Goal: Task Accomplishment & Management: Use online tool/utility

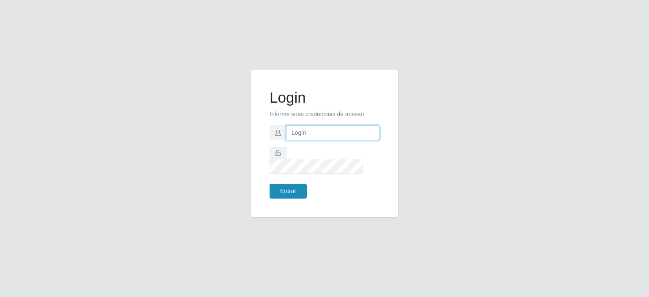
type input "[EMAIL_ADDRESS][DOMAIN_NAME]"
click at [271, 187] on button "Entrar" at bounding box center [288, 191] width 37 height 15
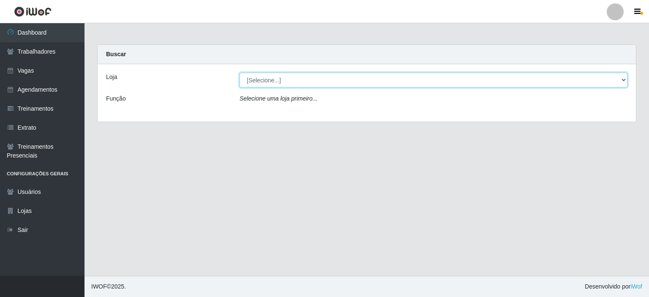
click at [324, 76] on select "[Selecione...] Preço Bom Supermercado" at bounding box center [434, 80] width 388 height 15
select select "387"
click at [240, 73] on select "[Selecione...] Preço Bom Supermercado" at bounding box center [434, 80] width 388 height 15
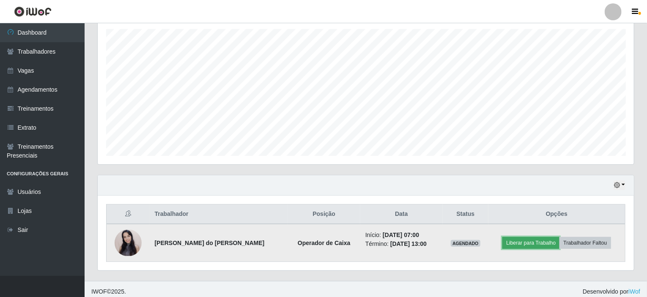
click at [528, 246] on button "Liberar para Trabalho" at bounding box center [530, 243] width 57 height 12
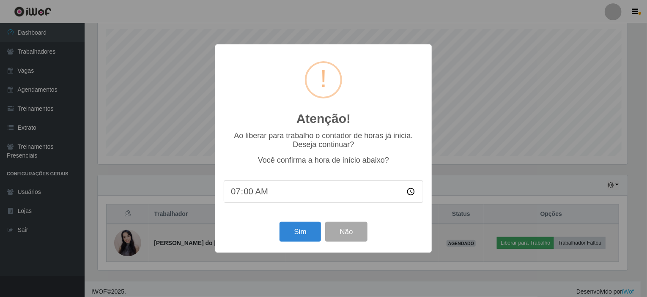
scroll to position [175, 533]
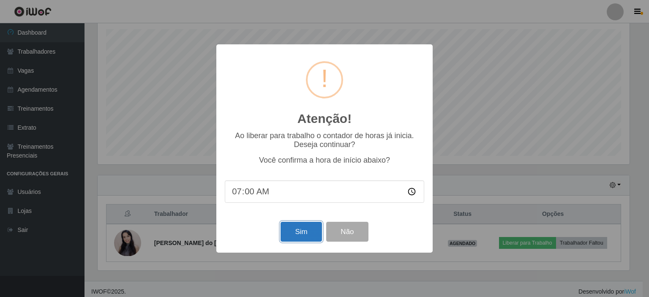
click at [316, 232] on button "Sim" at bounding box center [301, 232] width 41 height 20
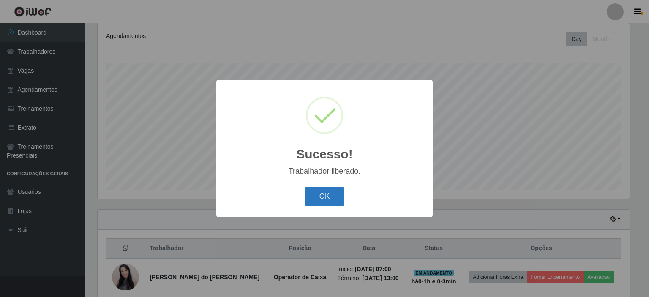
click at [315, 194] on button "OK" at bounding box center [324, 197] width 39 height 20
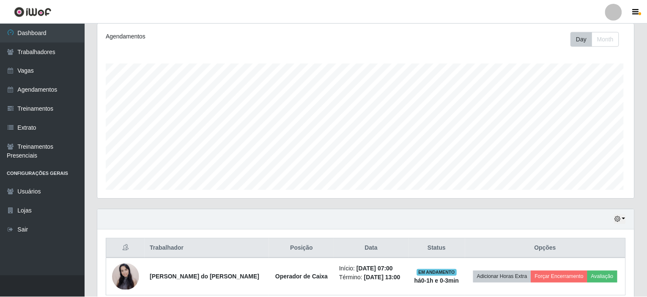
scroll to position [175, 536]
